Goal: Information Seeking & Learning: Learn about a topic

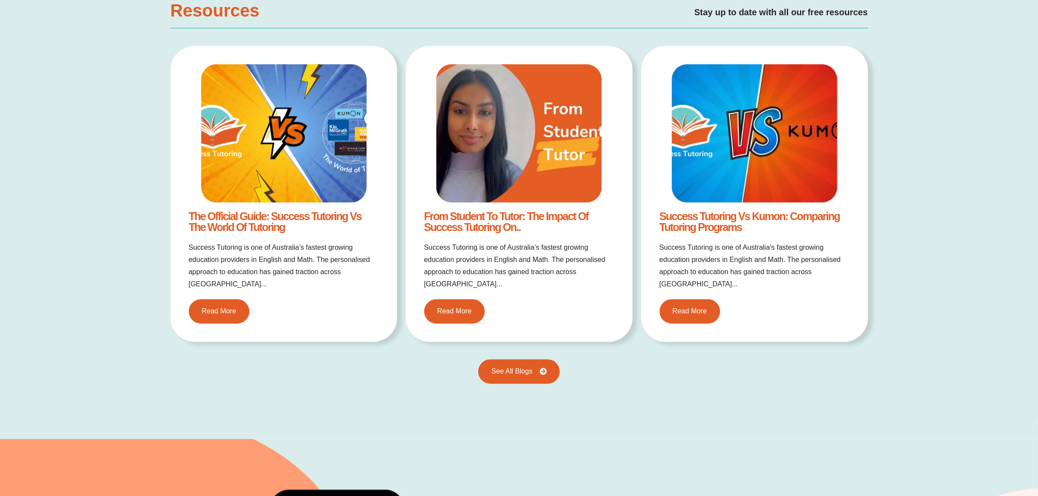
scroll to position [2016, 0]
click at [509, 368] on span "See All Blogs" at bounding box center [511, 372] width 45 height 8
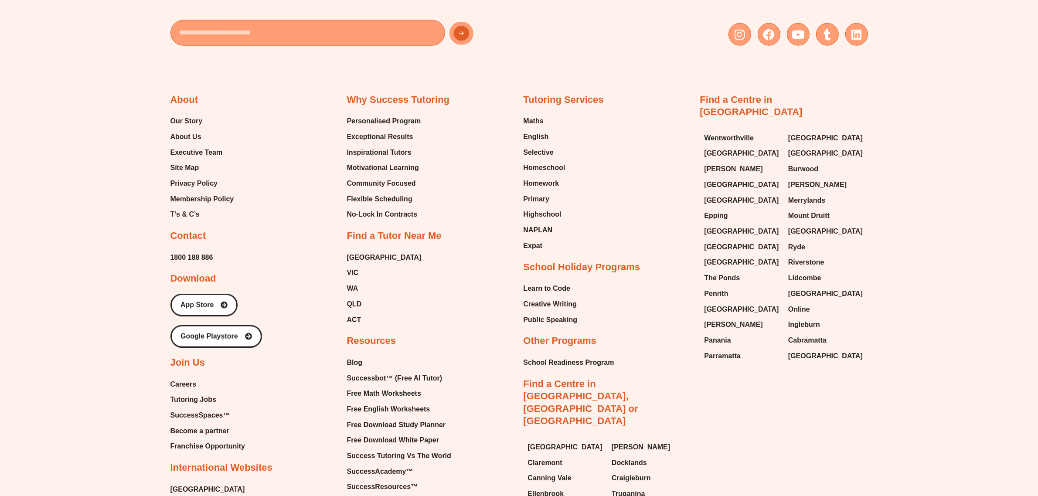
scroll to position [1416, 0]
